Goal: Information Seeking & Learning: Learn about a topic

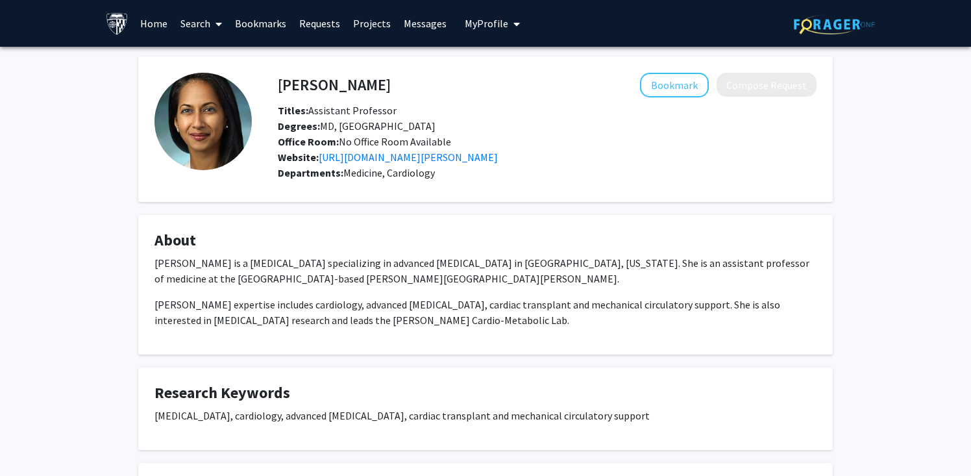
click at [218, 22] on icon at bounding box center [219, 24] width 6 height 10
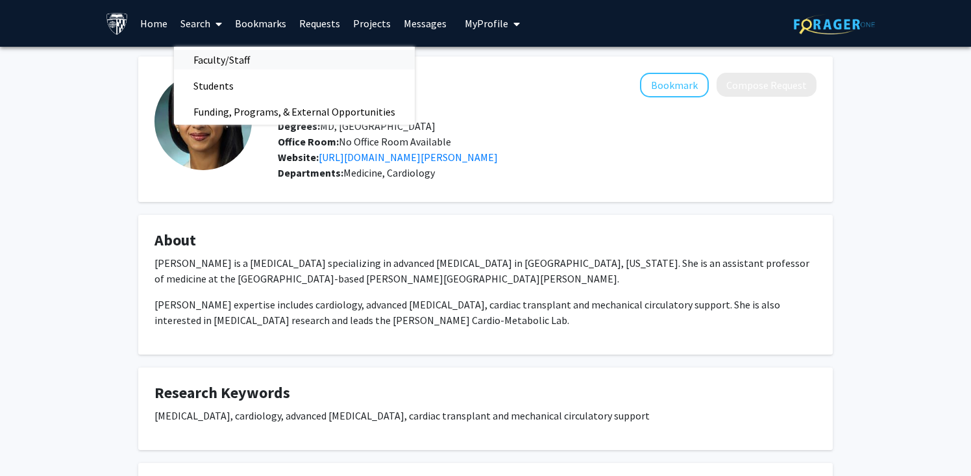
click at [234, 53] on span "Faculty/Staff" at bounding box center [221, 60] width 95 height 26
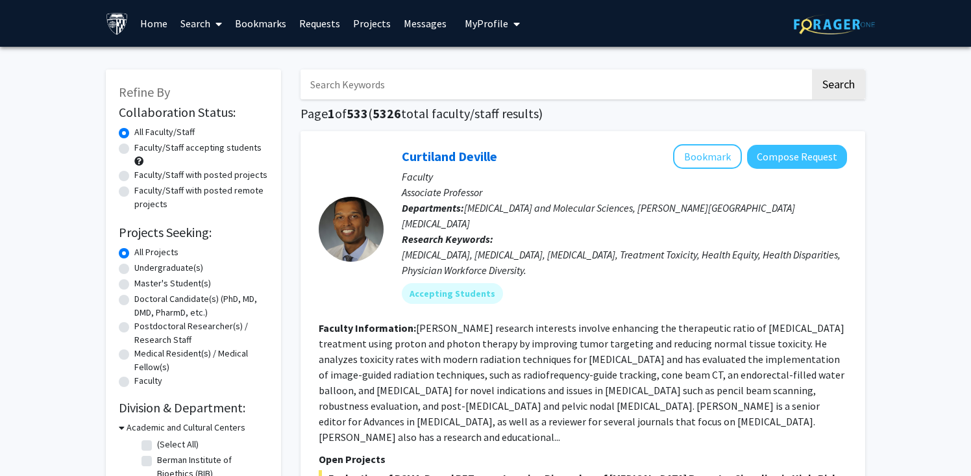
click at [181, 264] on label "Undergraduate(s)" at bounding box center [168, 268] width 69 height 14
click at [143, 264] on input "Undergraduate(s)" at bounding box center [138, 265] width 8 height 8
radio input "true"
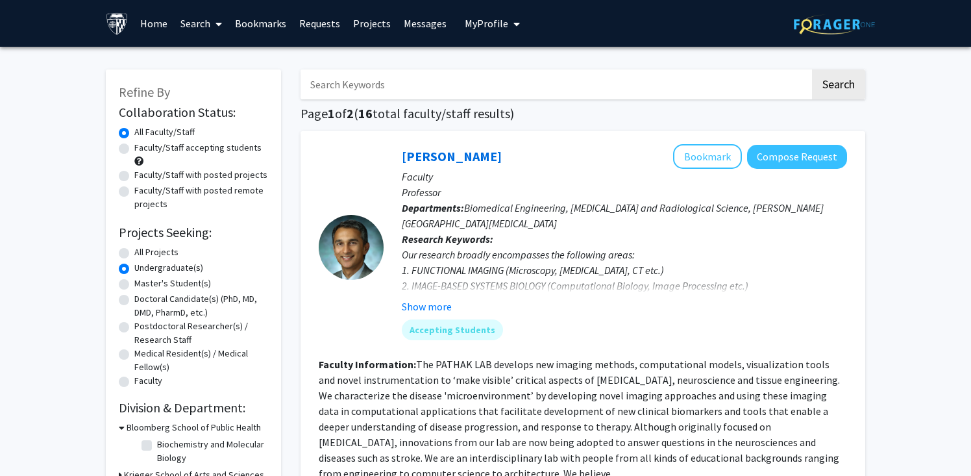
click at [165, 256] on label "All Projects" at bounding box center [156, 252] width 44 height 14
click at [143, 254] on input "All Projects" at bounding box center [138, 249] width 8 height 8
radio input "true"
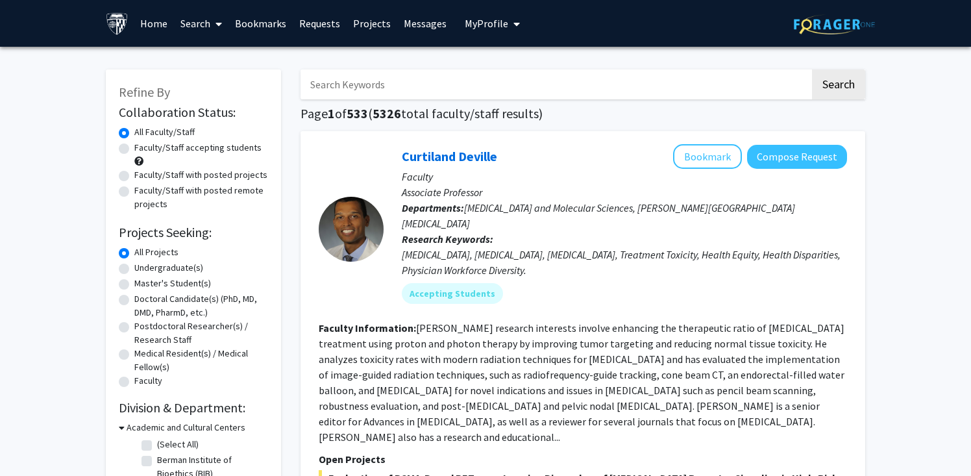
click at [395, 75] on input "Search Keywords" at bounding box center [556, 84] width 510 height 30
type input "heart"
click at [812, 69] on button "Search" at bounding box center [838, 84] width 53 height 30
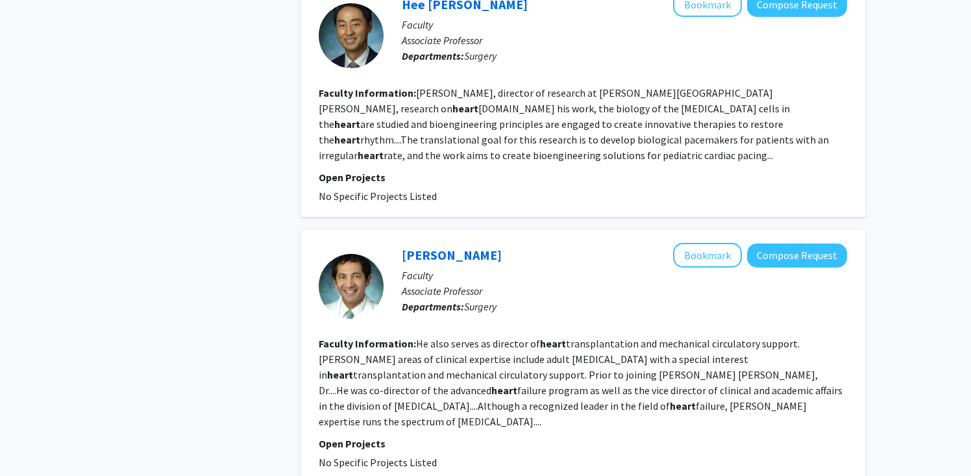
scroll to position [2323, 0]
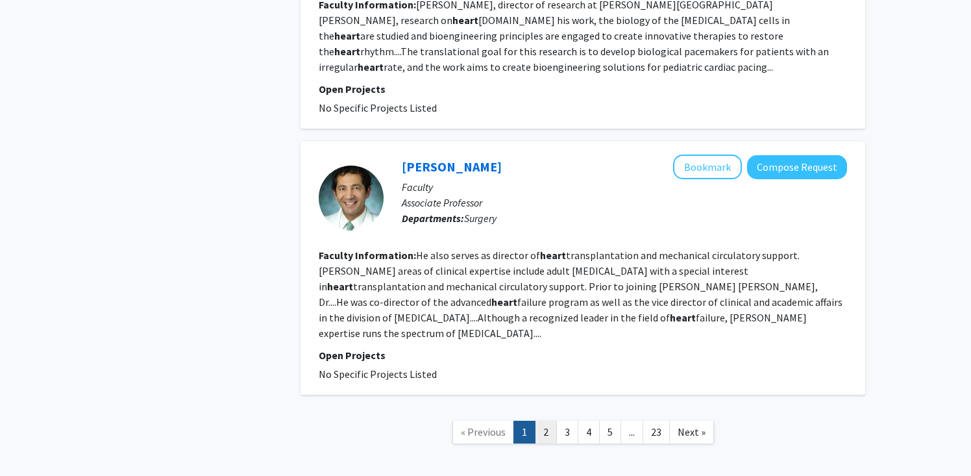
click at [544, 421] on link "2" at bounding box center [546, 432] width 22 height 23
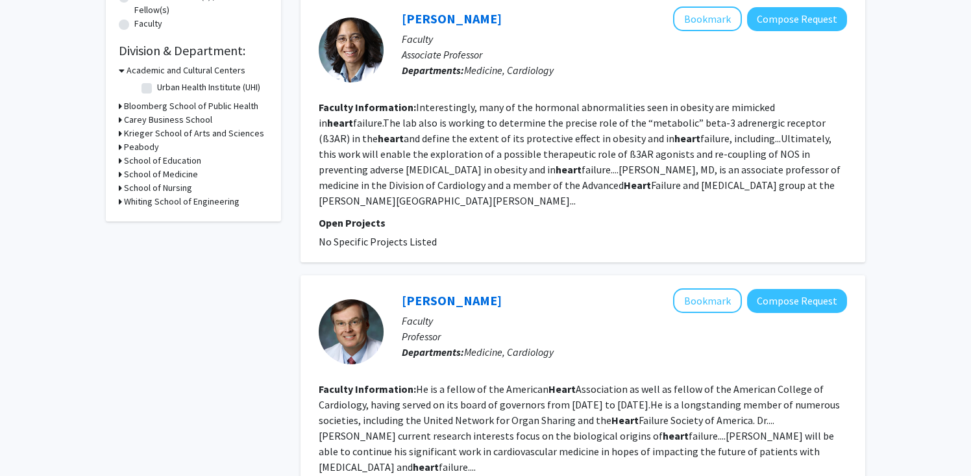
scroll to position [349, 0]
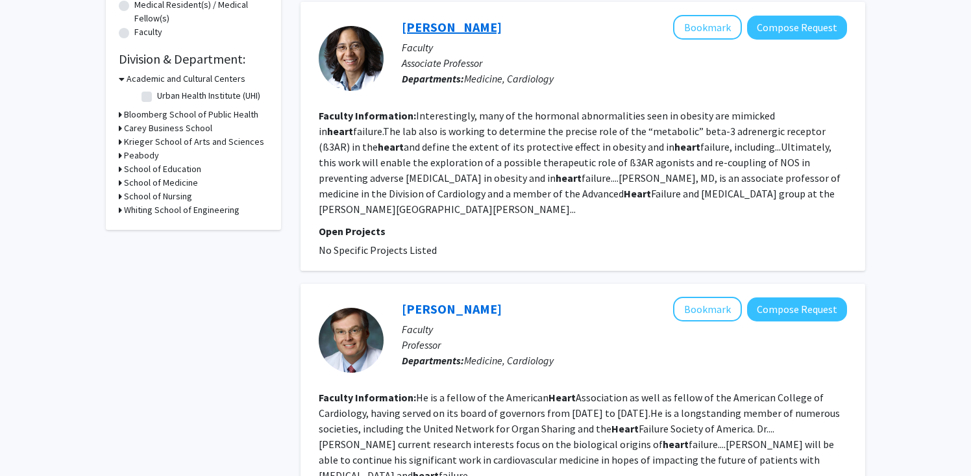
click at [455, 30] on link "[PERSON_NAME]" at bounding box center [452, 27] width 100 height 16
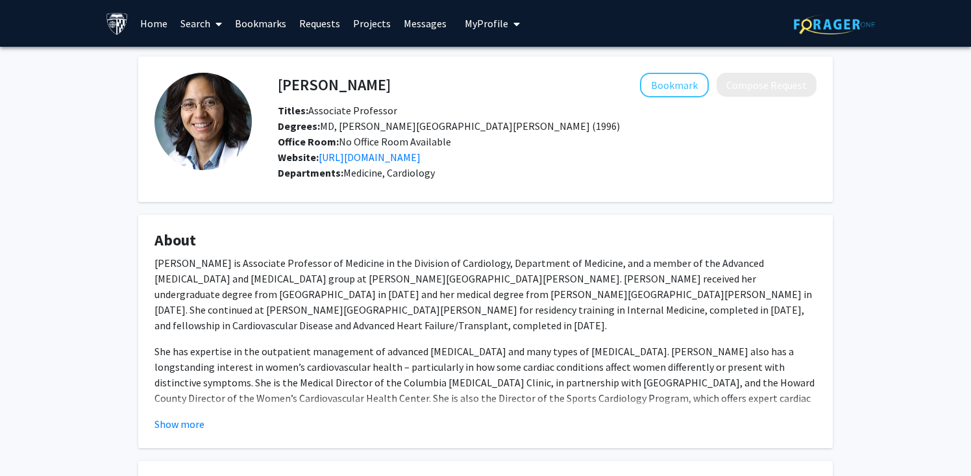
scroll to position [12, 0]
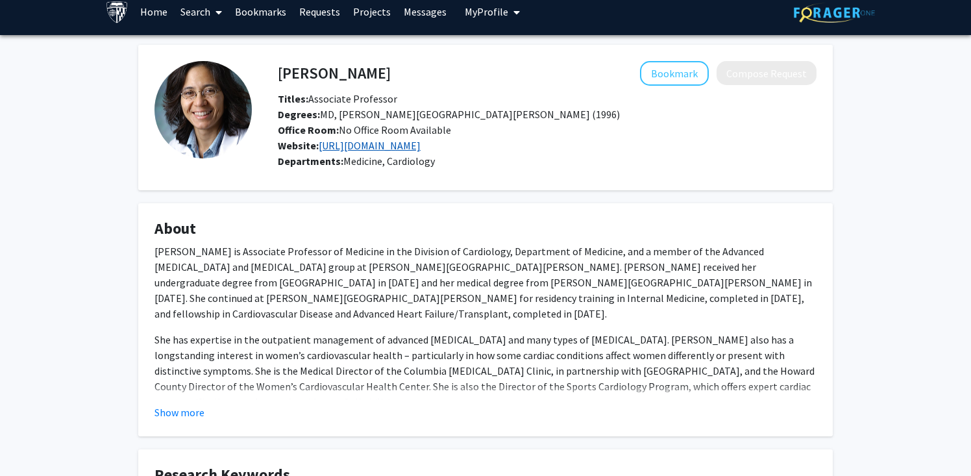
click at [421, 141] on link "[URL][DOMAIN_NAME]" at bounding box center [370, 145] width 102 height 13
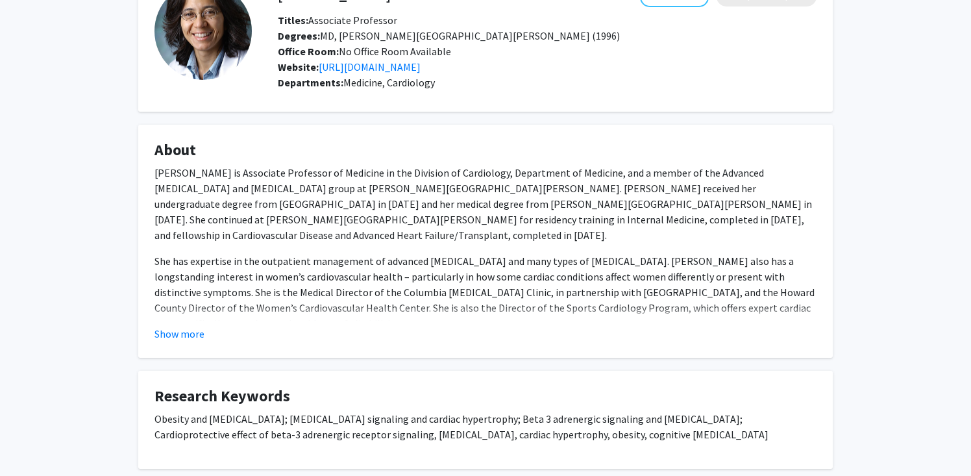
scroll to position [87, 0]
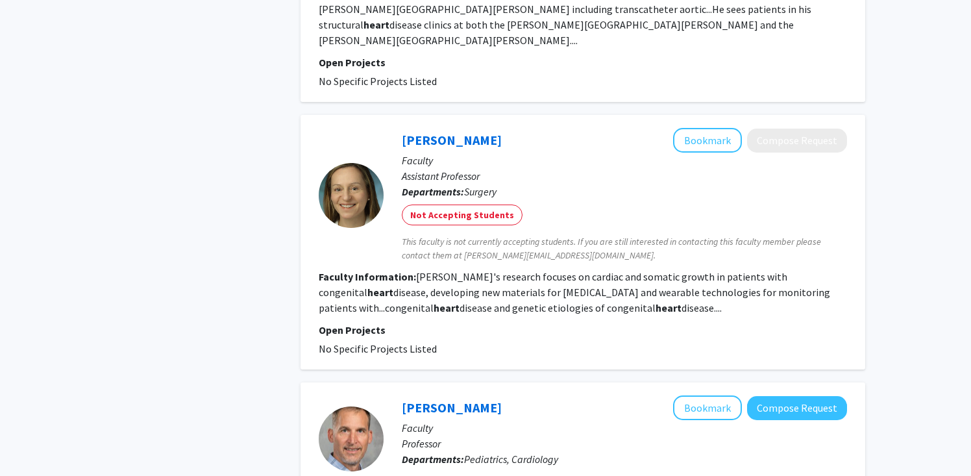
scroll to position [1062, 0]
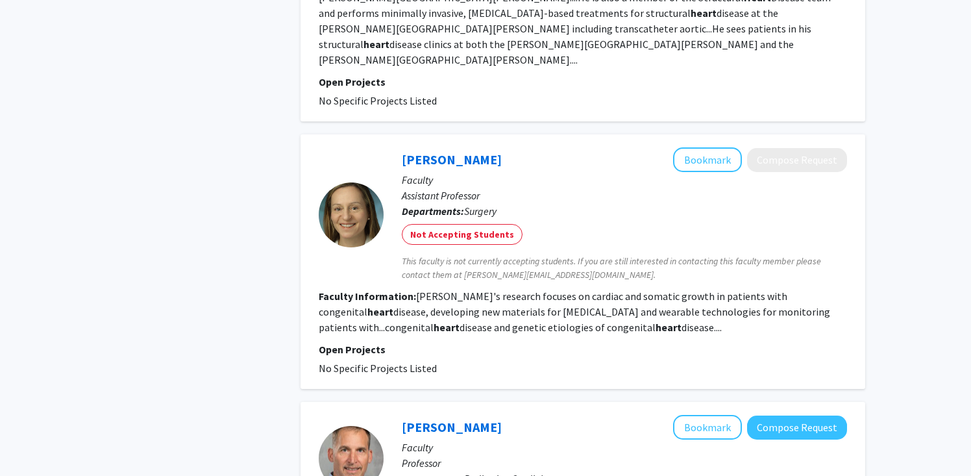
click at [427, 255] on span "This faculty is not currently accepting students. If you are still interested i…" at bounding box center [624, 268] width 445 height 27
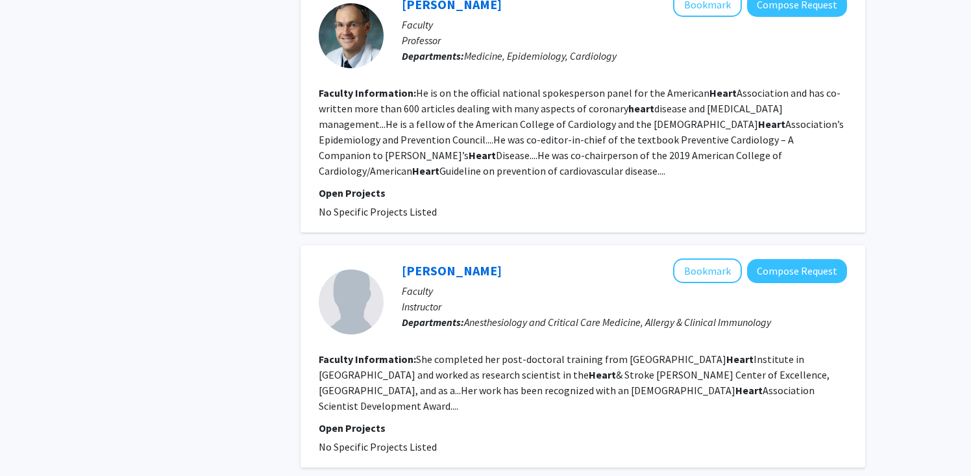
scroll to position [2356, 0]
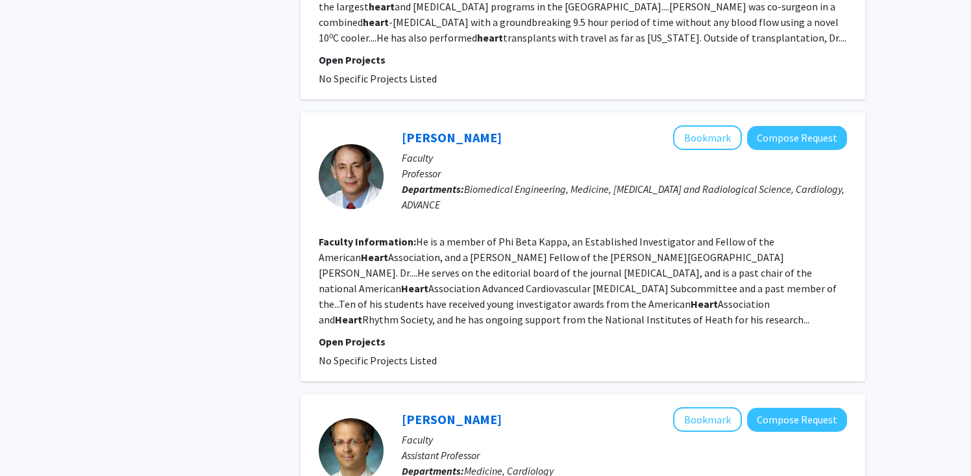
scroll to position [1651, 0]
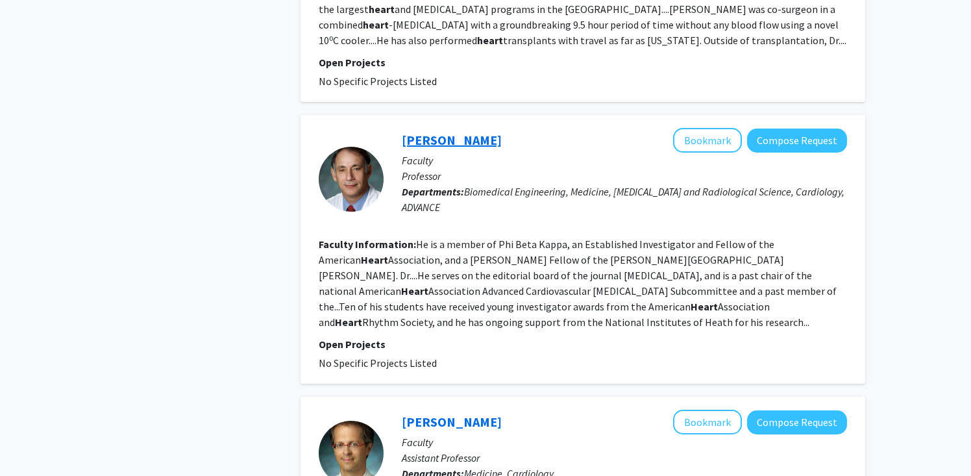
click at [443, 132] on link "[PERSON_NAME]" at bounding box center [452, 140] width 100 height 16
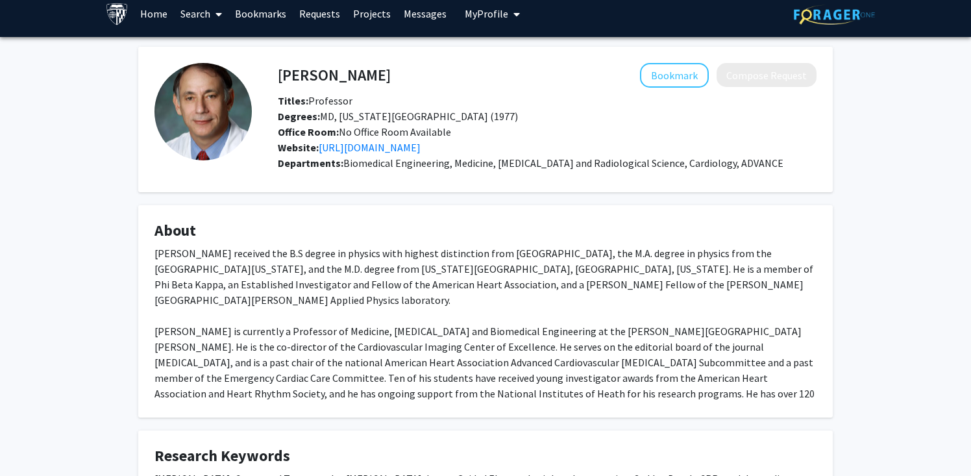
scroll to position [12, 0]
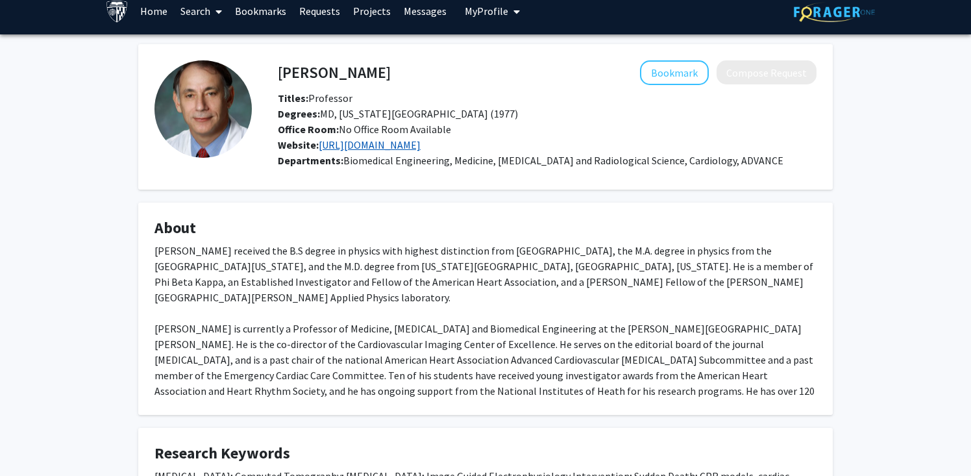
click at [421, 145] on link "[URL][DOMAIN_NAME]" at bounding box center [370, 144] width 102 height 13
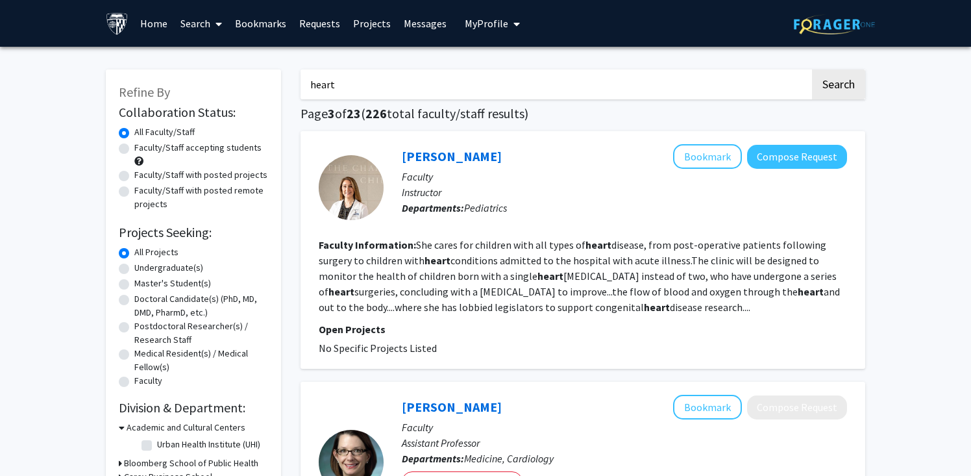
drag, startPoint x: 351, startPoint y: 86, endPoint x: 268, endPoint y: 86, distance: 83.8
type input "bone"
click at [812, 69] on button "Search" at bounding box center [838, 84] width 53 height 30
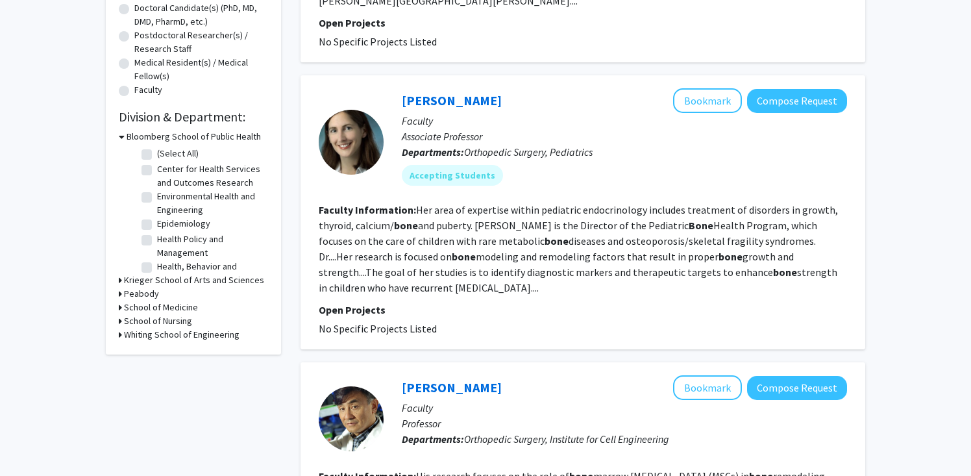
scroll to position [298, 0]
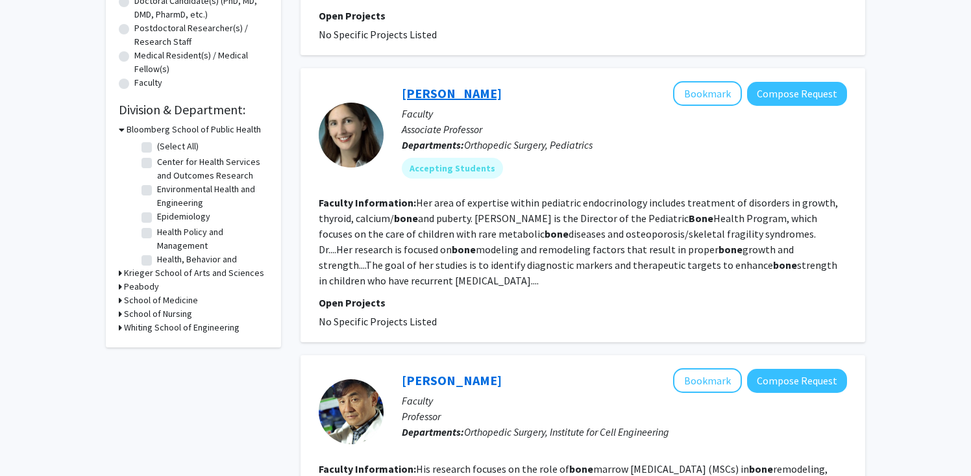
click at [445, 85] on link "[PERSON_NAME]" at bounding box center [452, 93] width 100 height 16
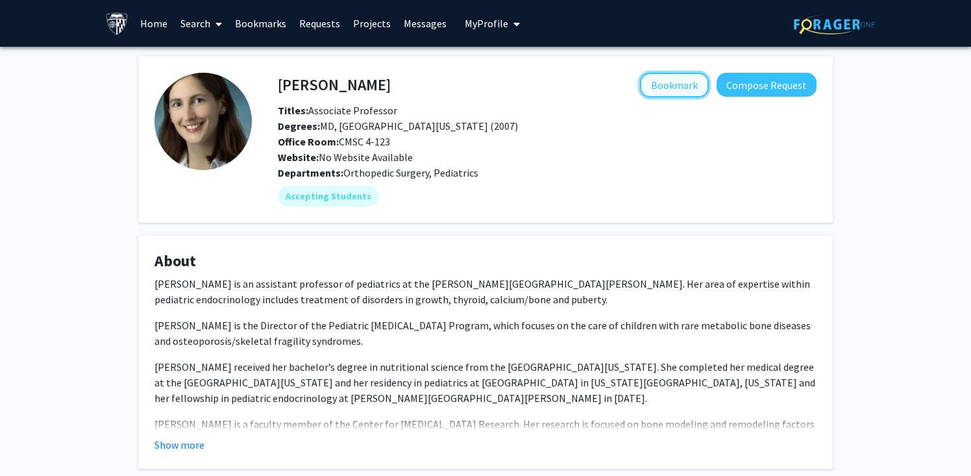
click at [668, 79] on button "Bookmark" at bounding box center [674, 85] width 69 height 25
